Goal: Complete application form

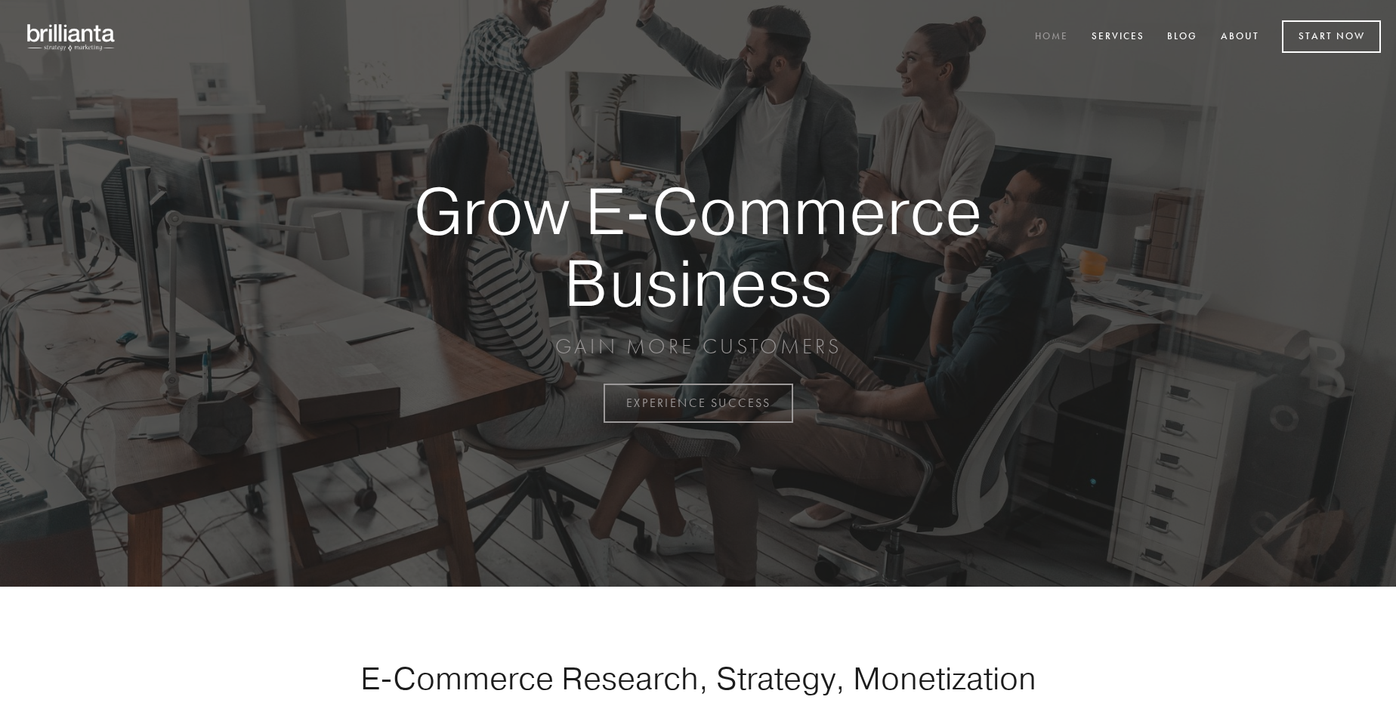
scroll to position [3960, 0]
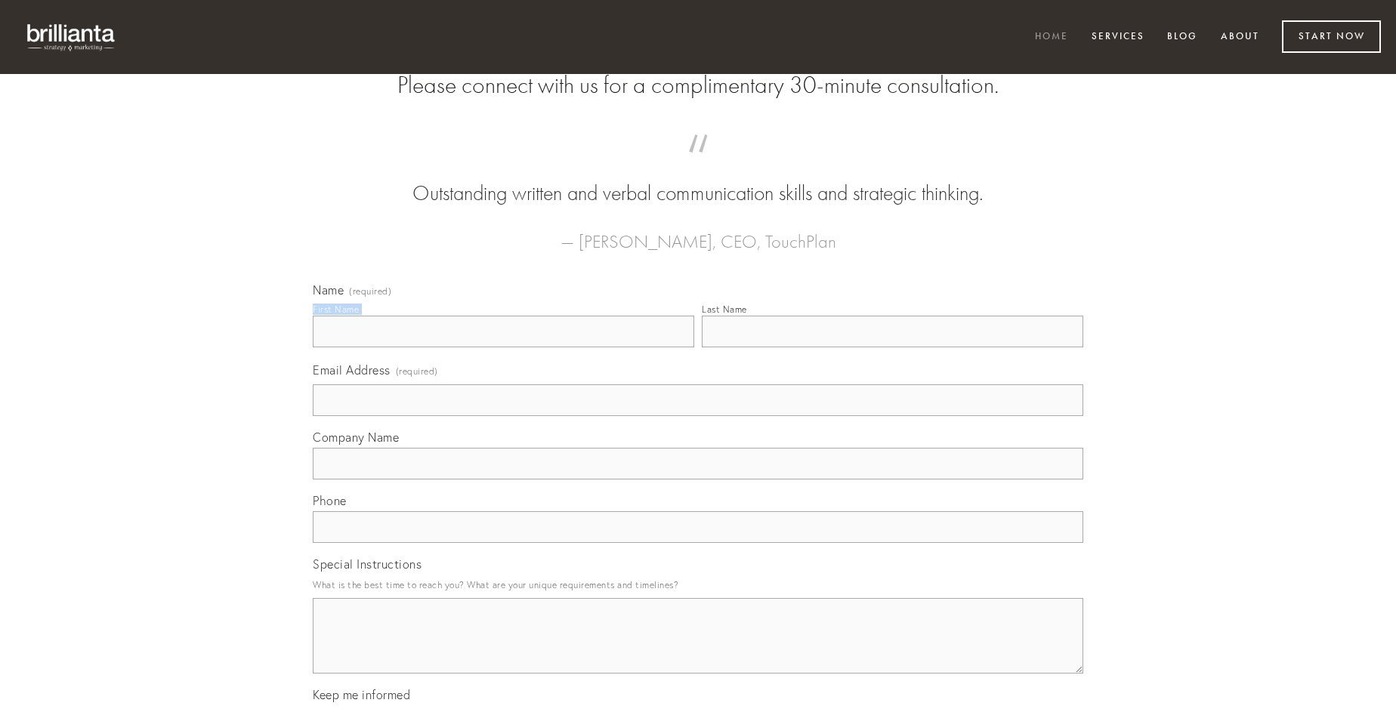
type input "[PERSON_NAME]"
click at [892, 347] on input "Last Name" at bounding box center [892, 332] width 381 height 32
type input "[PERSON_NAME]"
click at [698, 416] on input "Email Address (required)" at bounding box center [698, 400] width 770 height 32
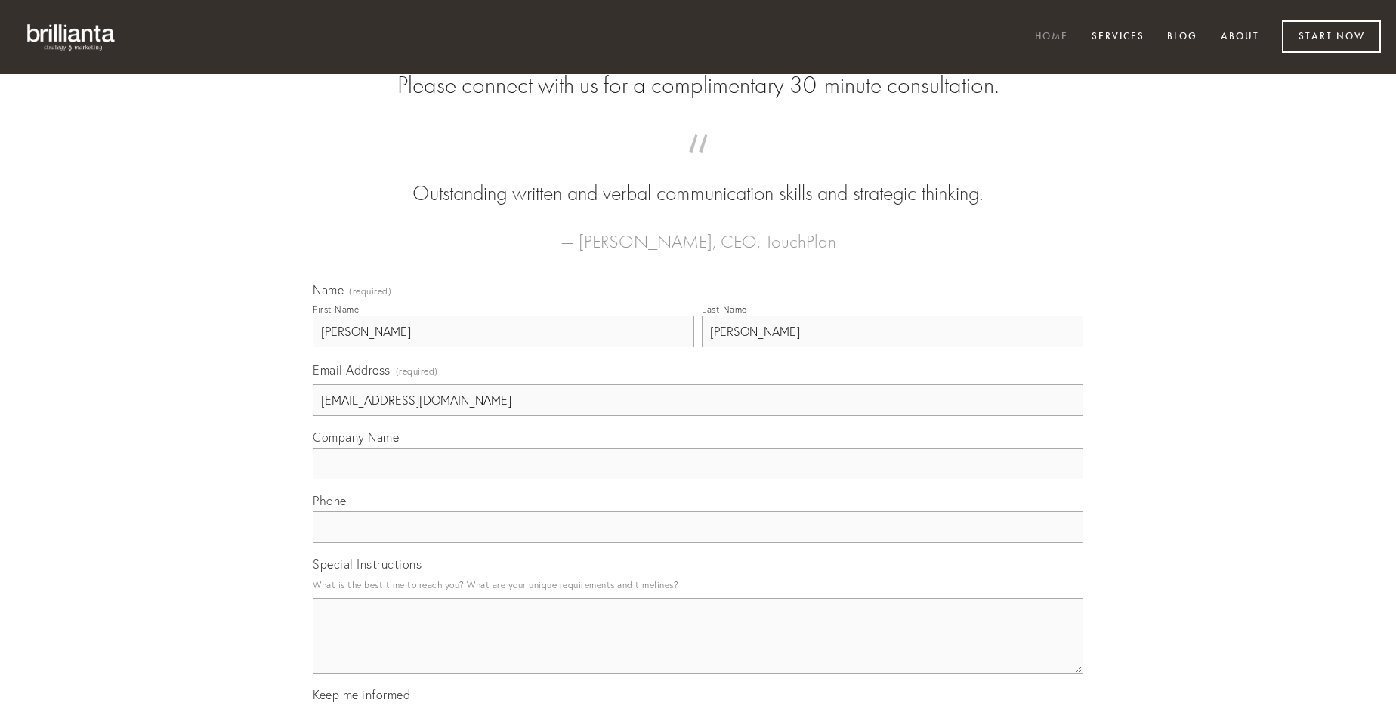
type input "[EMAIL_ADDRESS][DOMAIN_NAME]"
click at [698, 480] on input "Company Name" at bounding box center [698, 464] width 770 height 32
type input "aranea"
click at [698, 543] on input "text" at bounding box center [698, 527] width 770 height 32
click at [698, 650] on textarea "Special Instructions" at bounding box center [698, 636] width 770 height 76
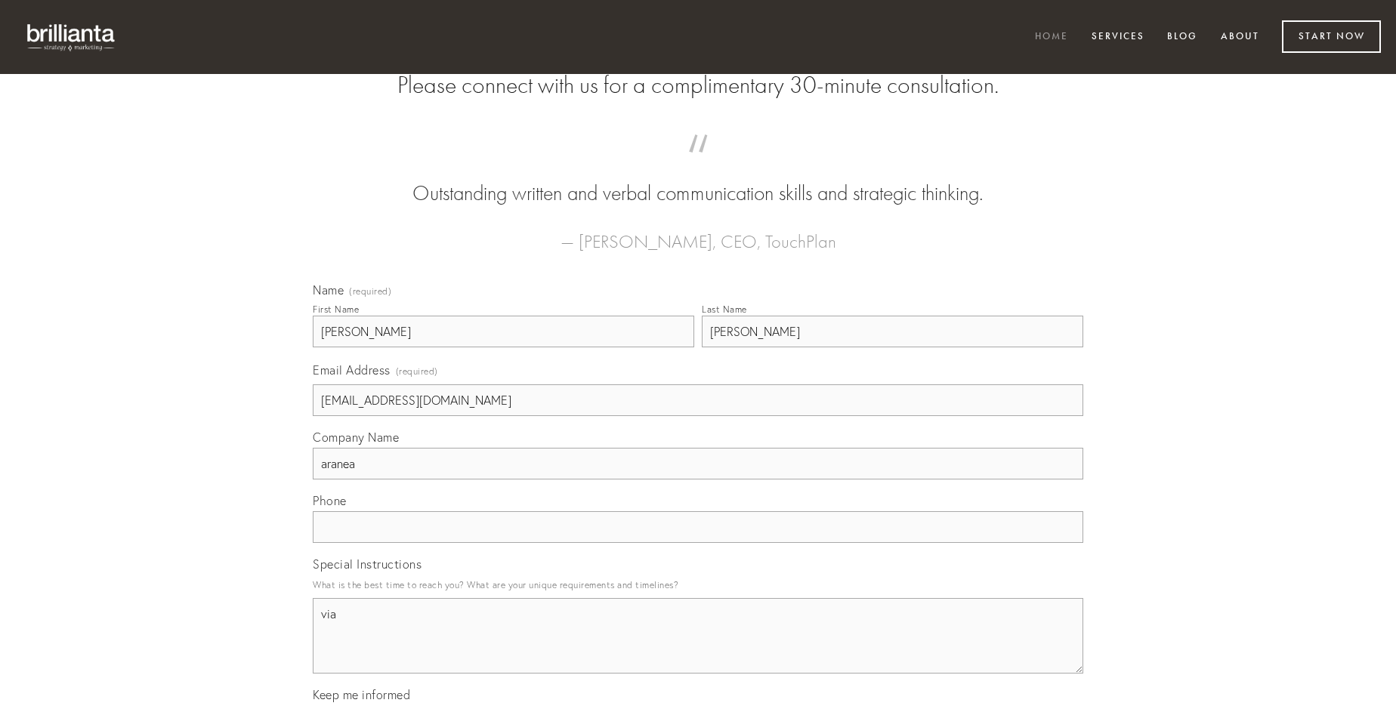
type textarea "via"
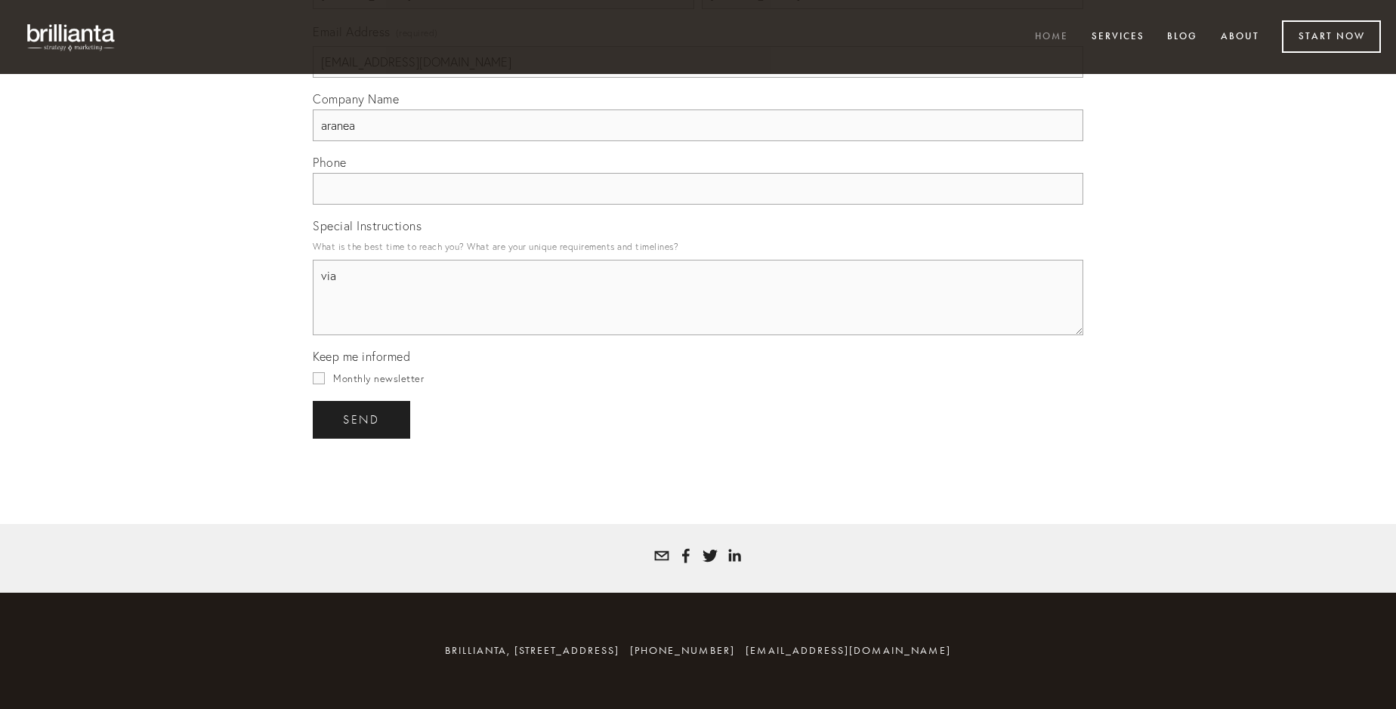
click at [363, 419] on span "send" at bounding box center [361, 420] width 37 height 14
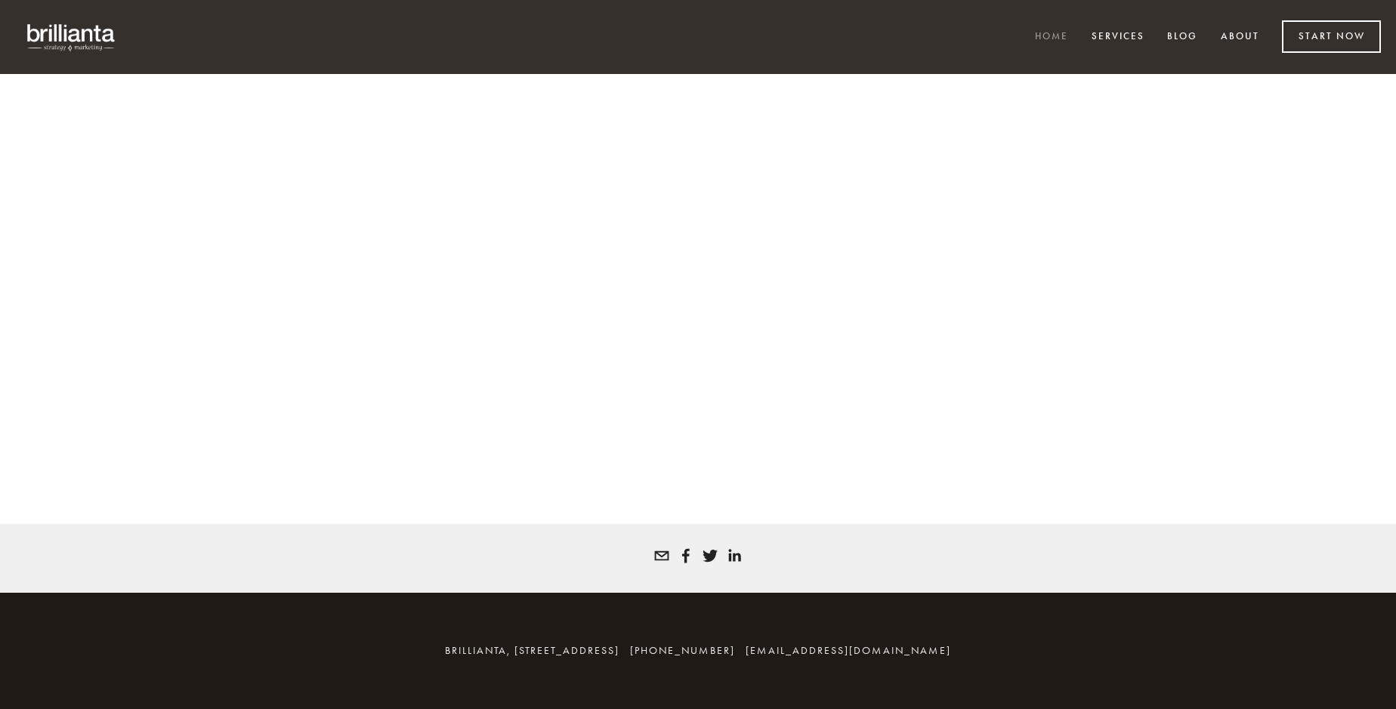
scroll to position [3939, 0]
